Goal: Task Accomplishment & Management: Manage account settings

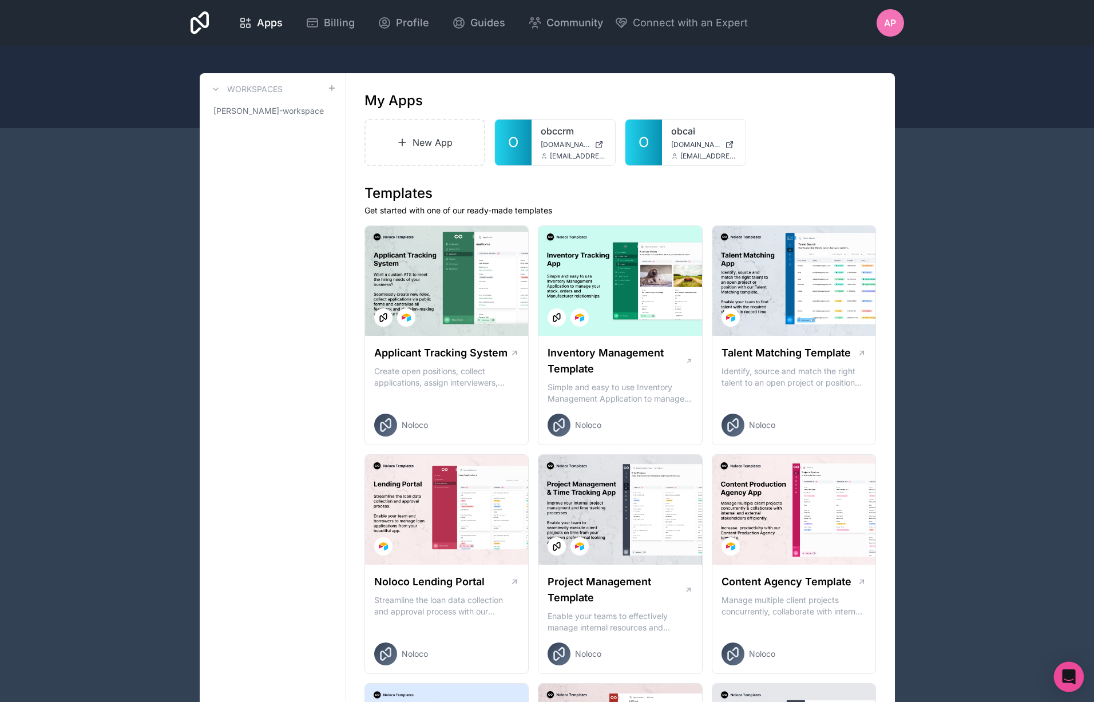
click at [1074, 676] on icon "Open Intercom Messenger" at bounding box center [1069, 677] width 15 height 15
click at [891, 19] on span "AP" at bounding box center [890, 23] width 12 height 14
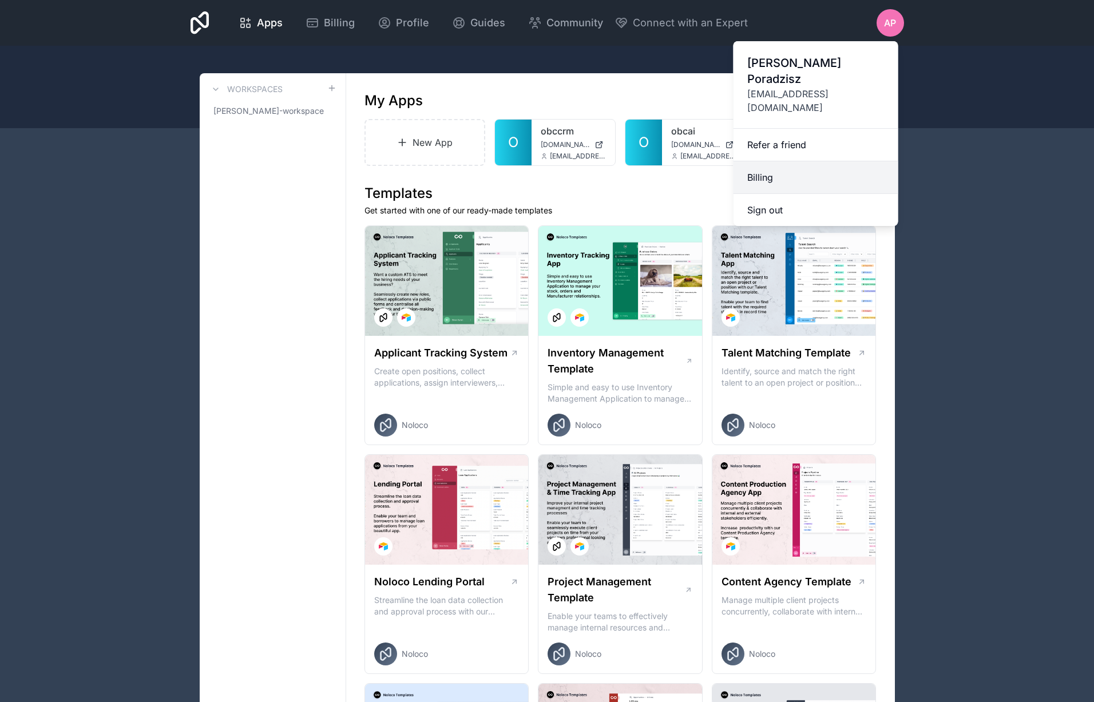
click at [772, 161] on link "Billing" at bounding box center [816, 177] width 165 height 33
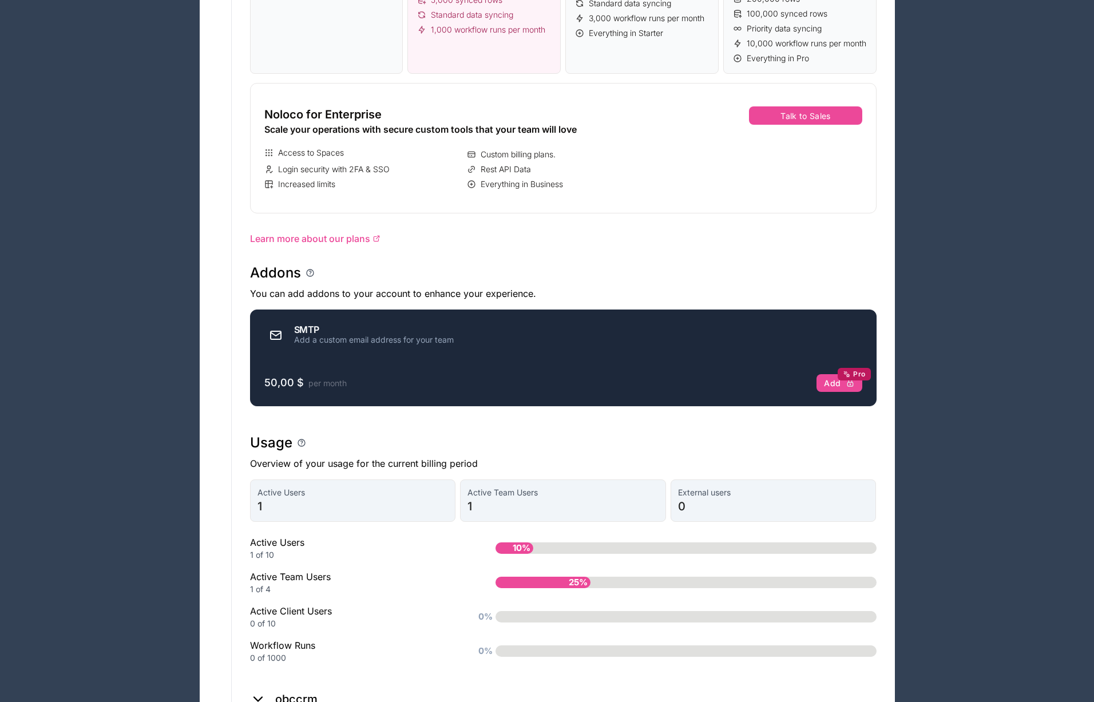
scroll to position [477, 0]
click at [849, 378] on icon "button" at bounding box center [847, 374] width 8 height 8
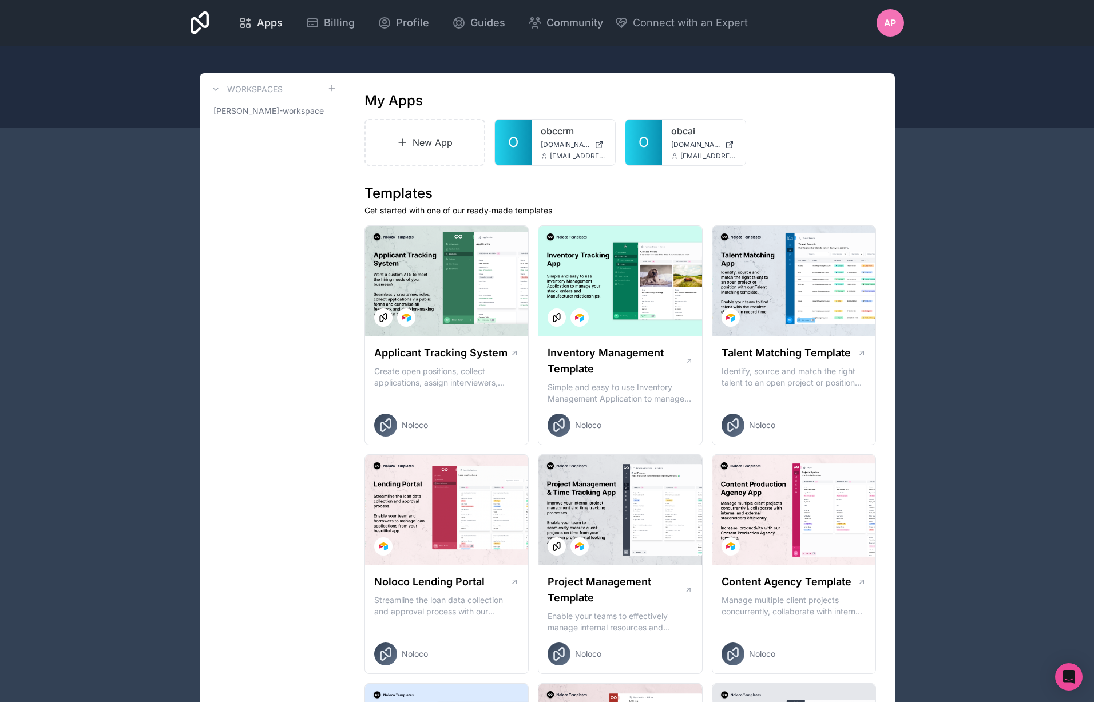
click at [270, 22] on span "Apps" at bounding box center [270, 23] width 26 height 16
click at [246, 17] on icon at bounding box center [246, 23] width 14 height 14
click at [272, 18] on span "Apps" at bounding box center [270, 23] width 26 height 16
click at [486, 21] on span "Guides" at bounding box center [487, 23] width 35 height 16
click at [1071, 673] on icon "Open Intercom Messenger" at bounding box center [1068, 677] width 13 height 15
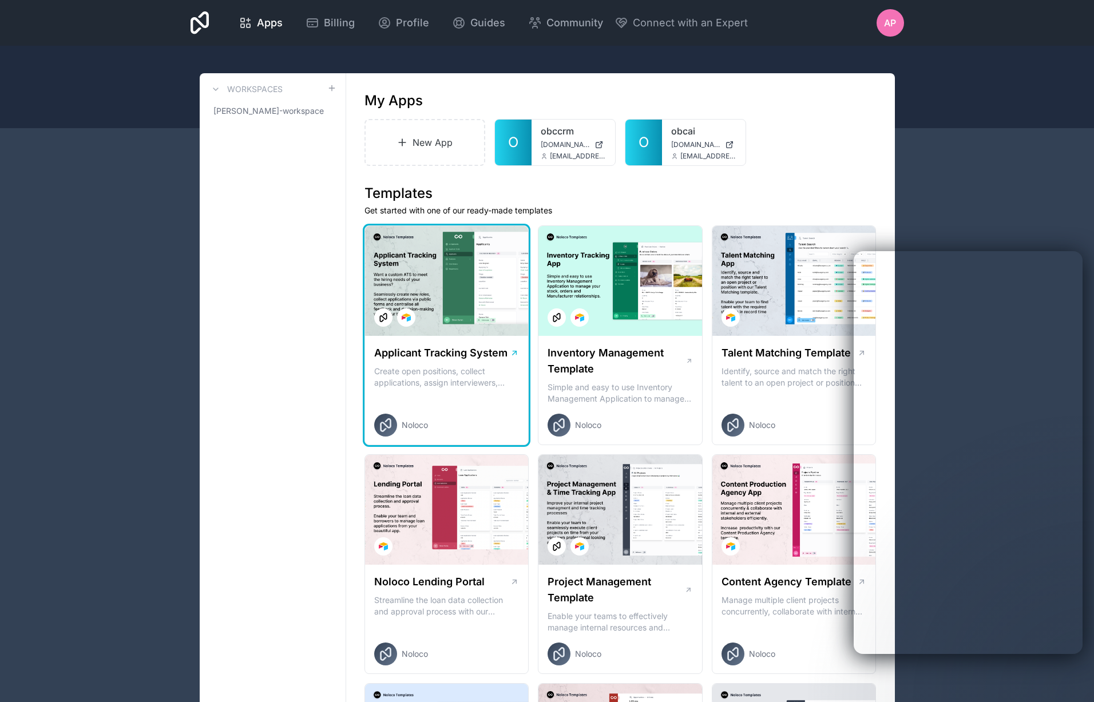
scroll to position [1, 0]
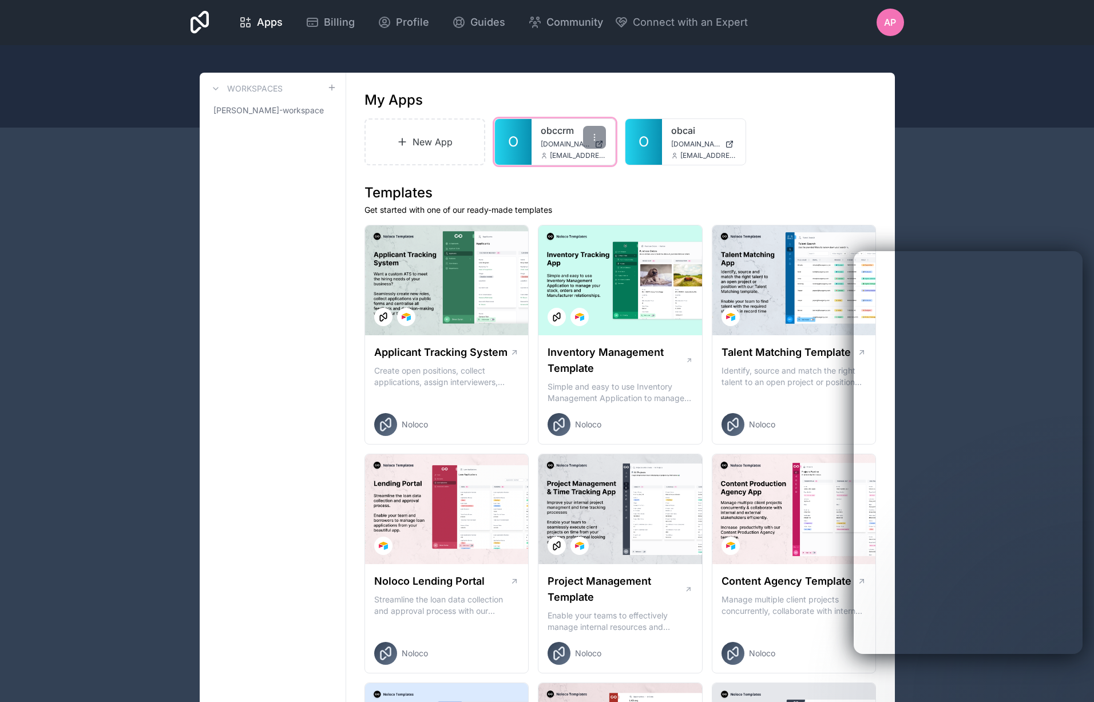
click at [569, 142] on span "[DOMAIN_NAME]" at bounding box center [565, 144] width 49 height 9
click at [264, 16] on span "Apps" at bounding box center [270, 22] width 26 height 16
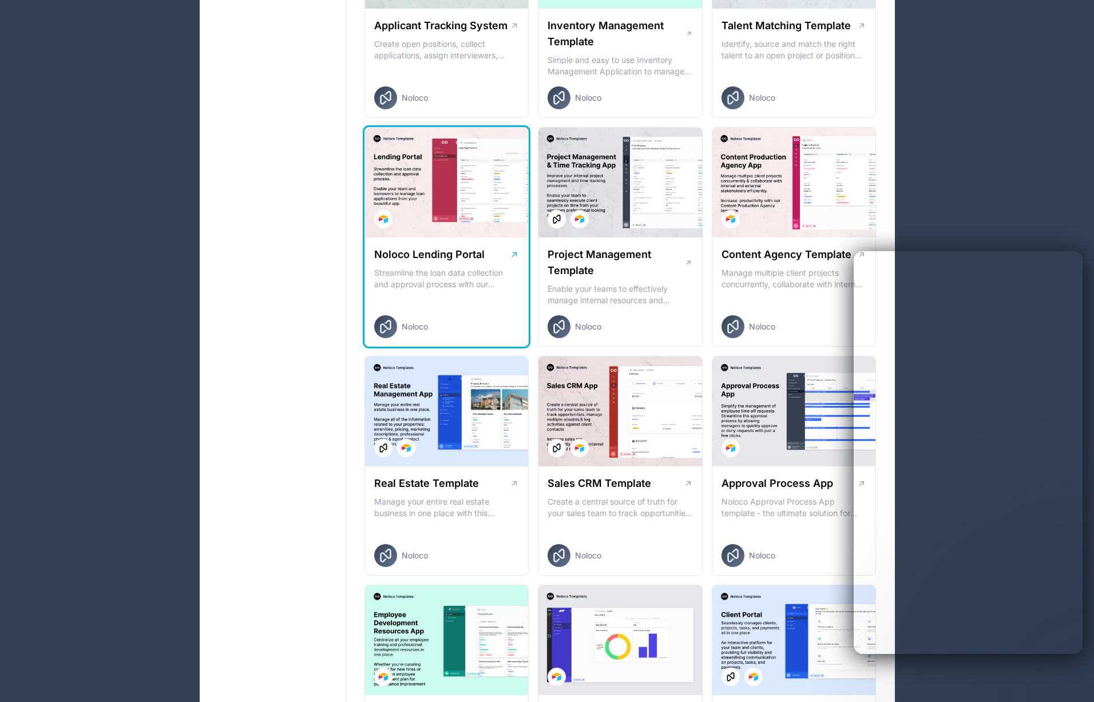
scroll to position [0, 0]
